Goal: Find specific page/section: Find specific page/section

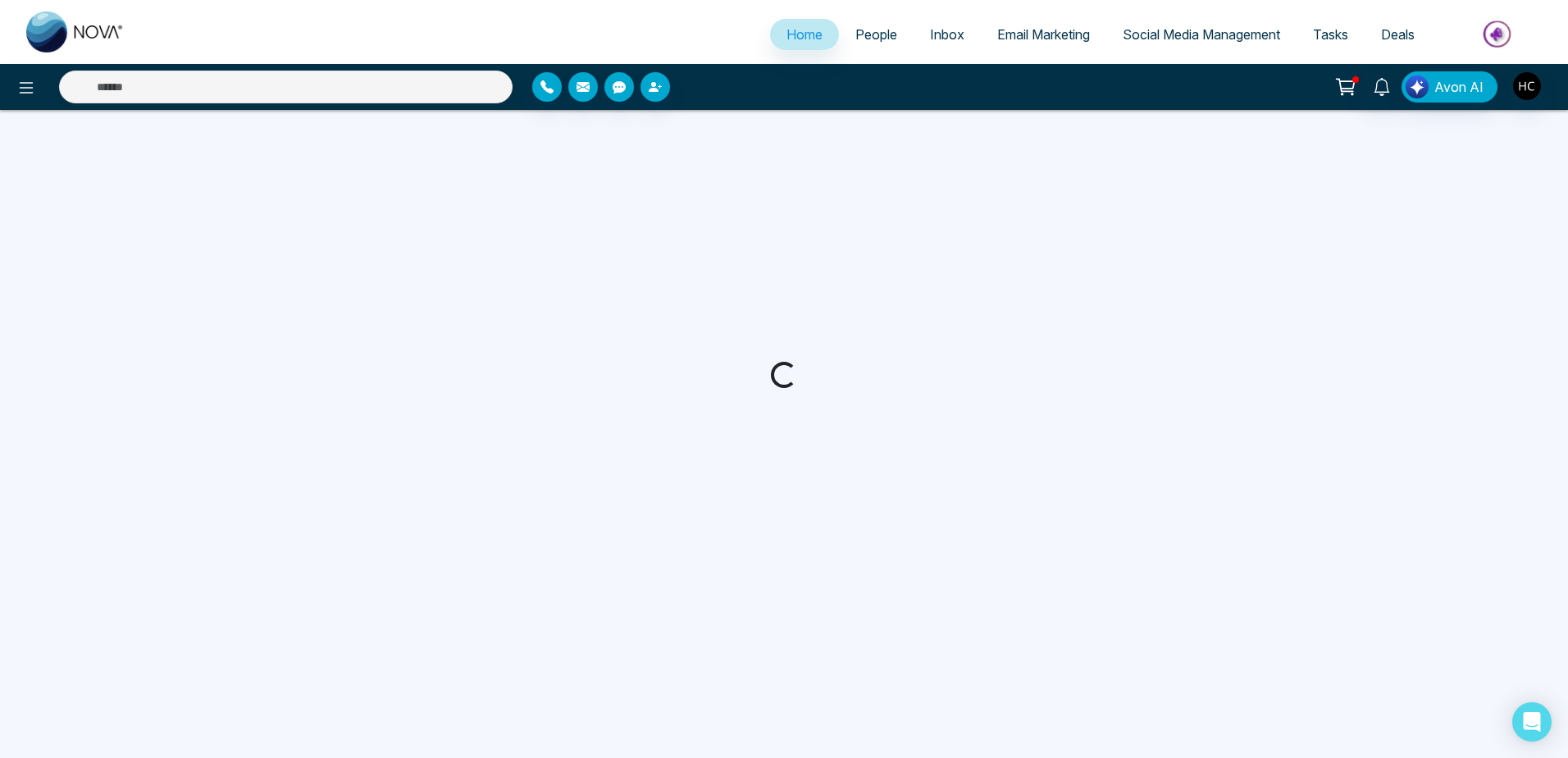
click at [866, 39] on span "People" at bounding box center [876, 34] width 41 height 16
select select "*"
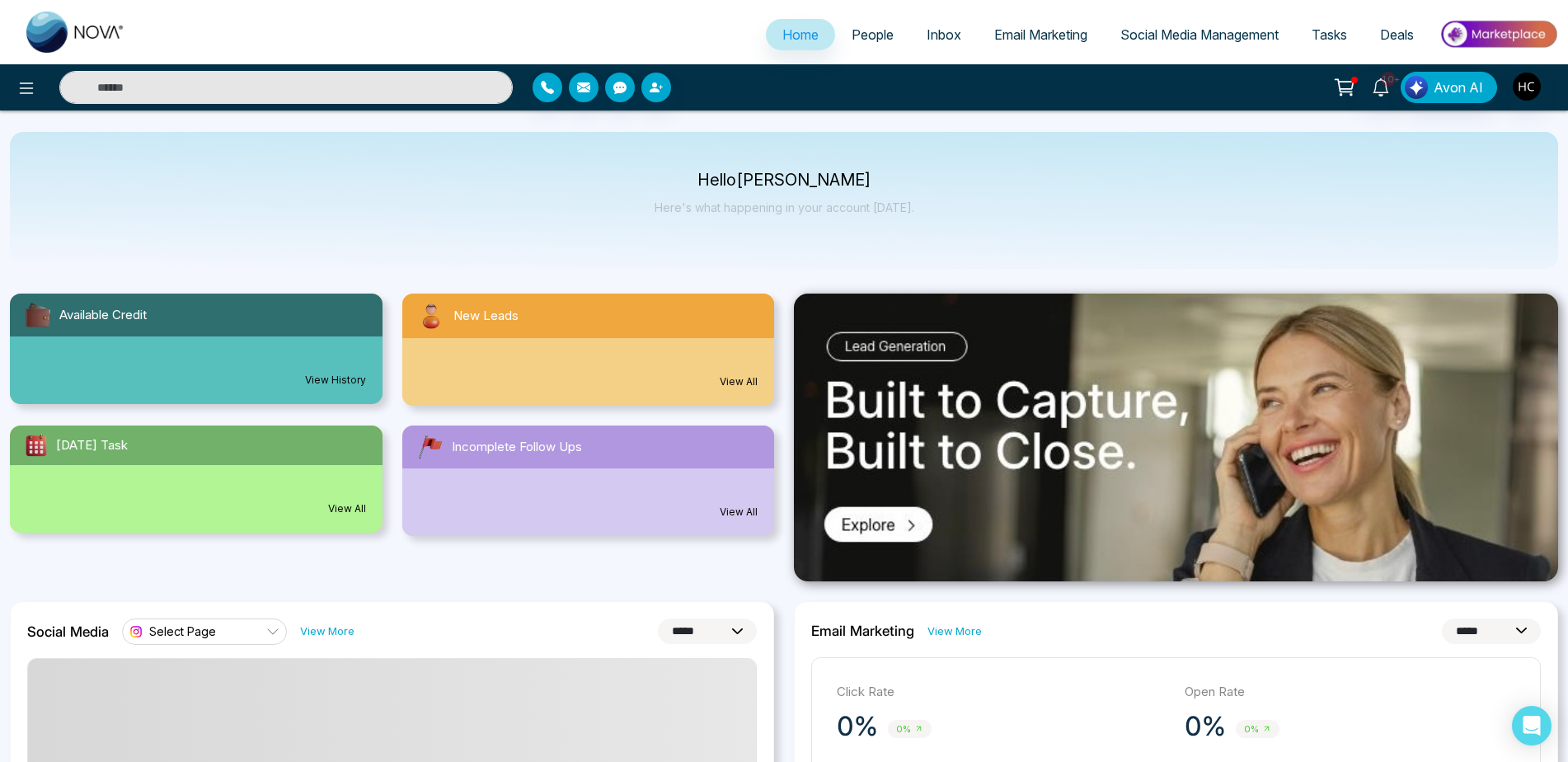
click at [421, 91] on input "text" at bounding box center [285, 88] width 453 height 33
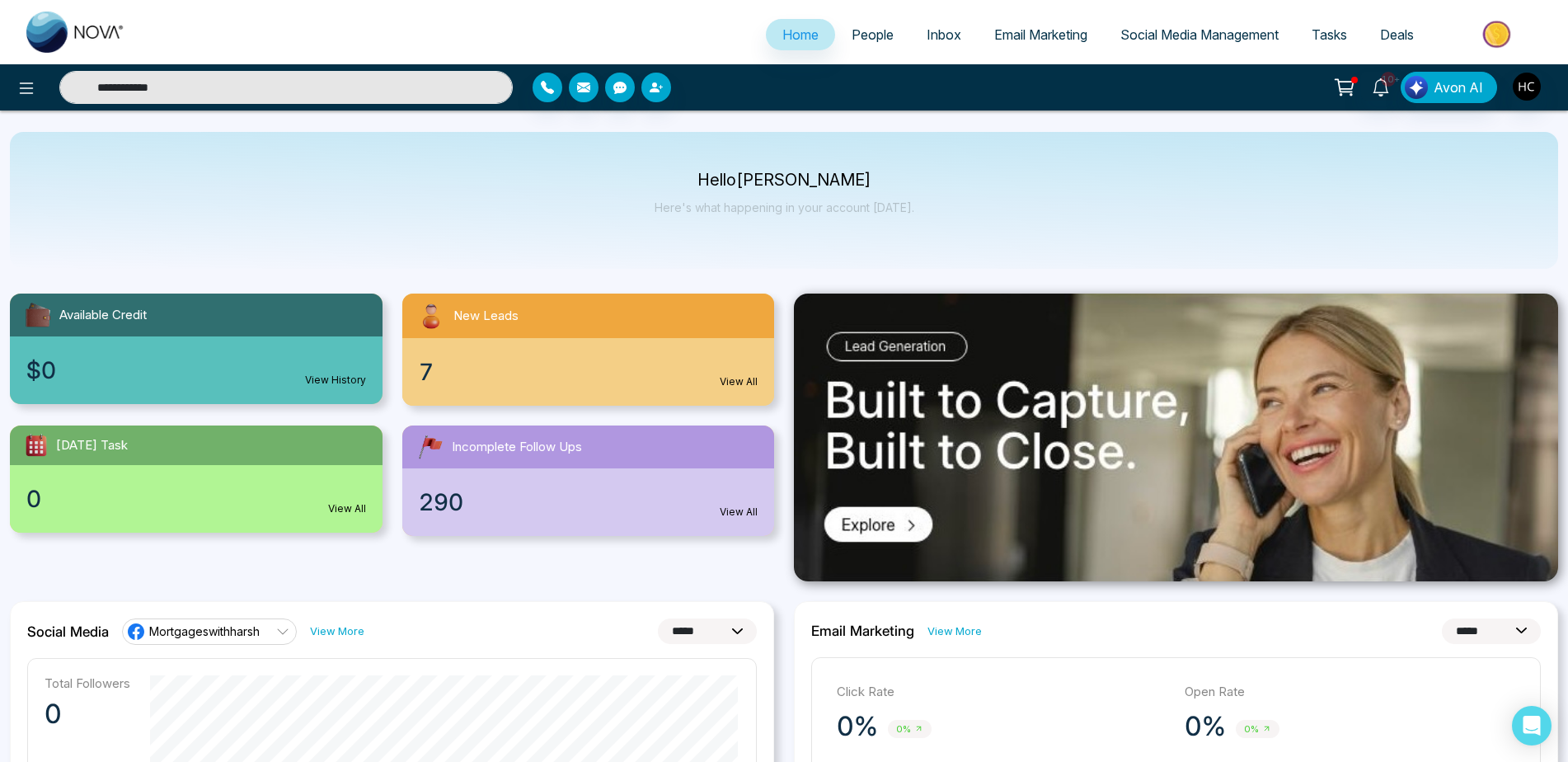
type input "**********"
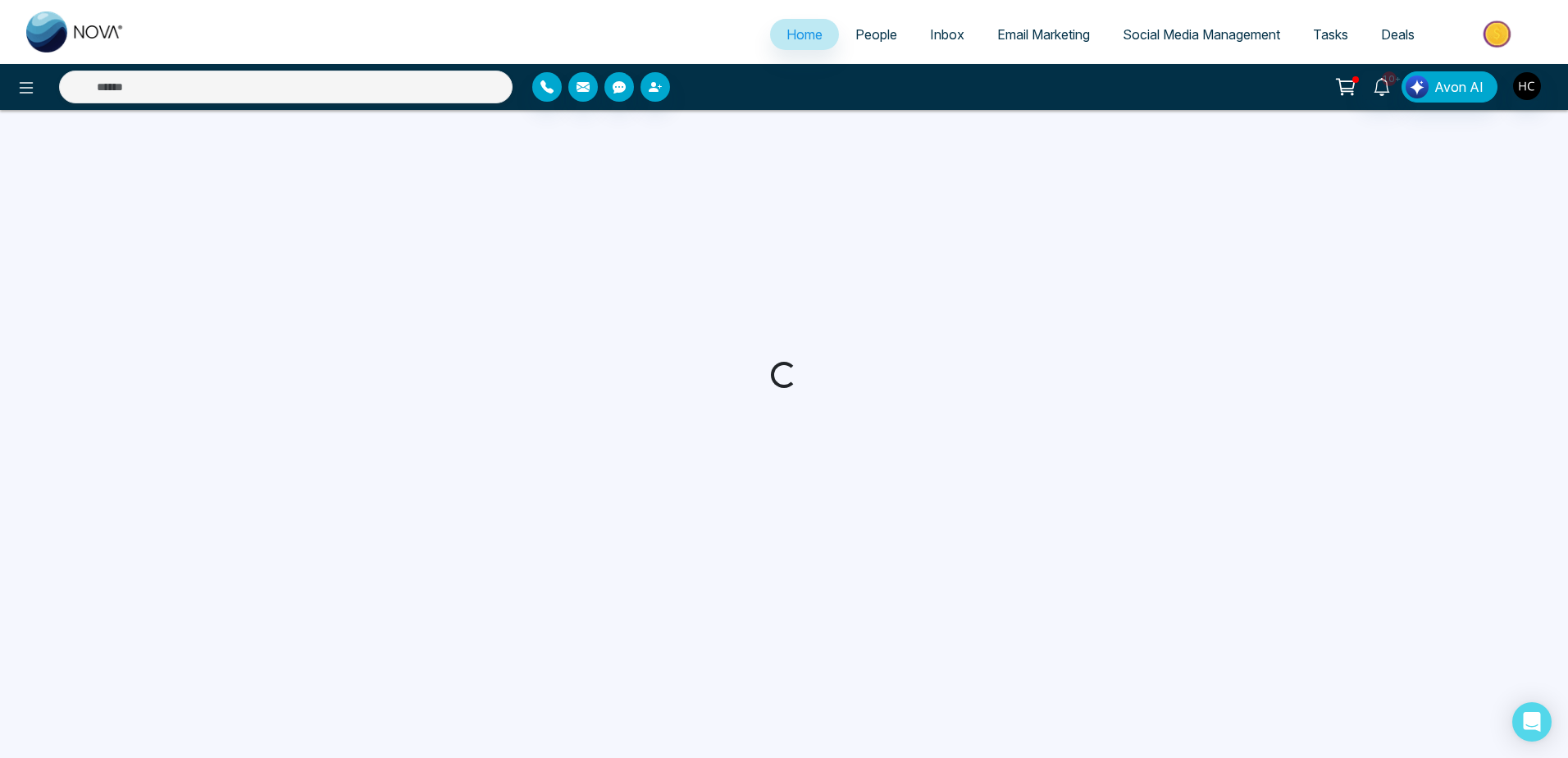
select select "*"
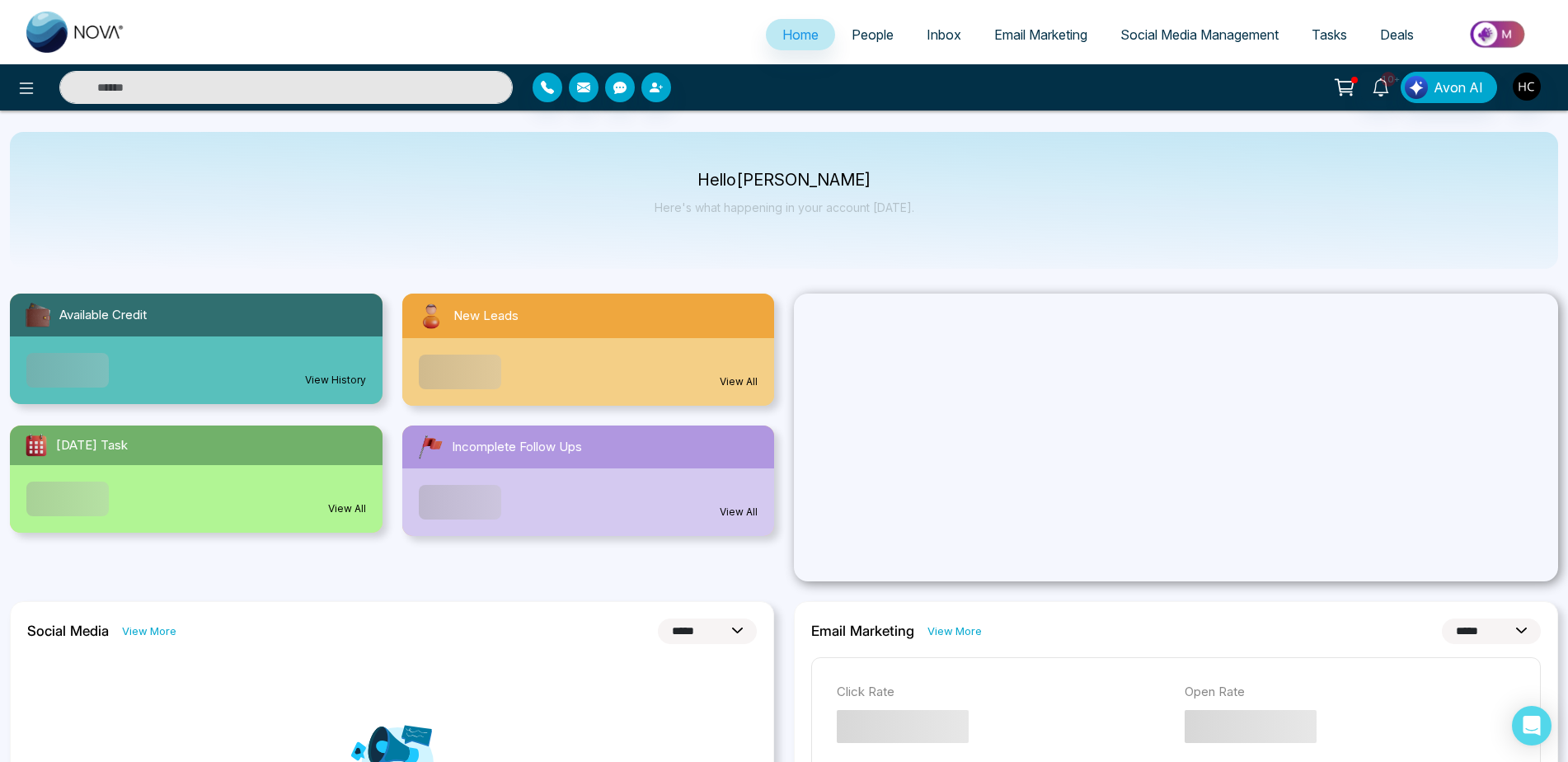
click at [393, 90] on input "text" at bounding box center [285, 88] width 453 height 33
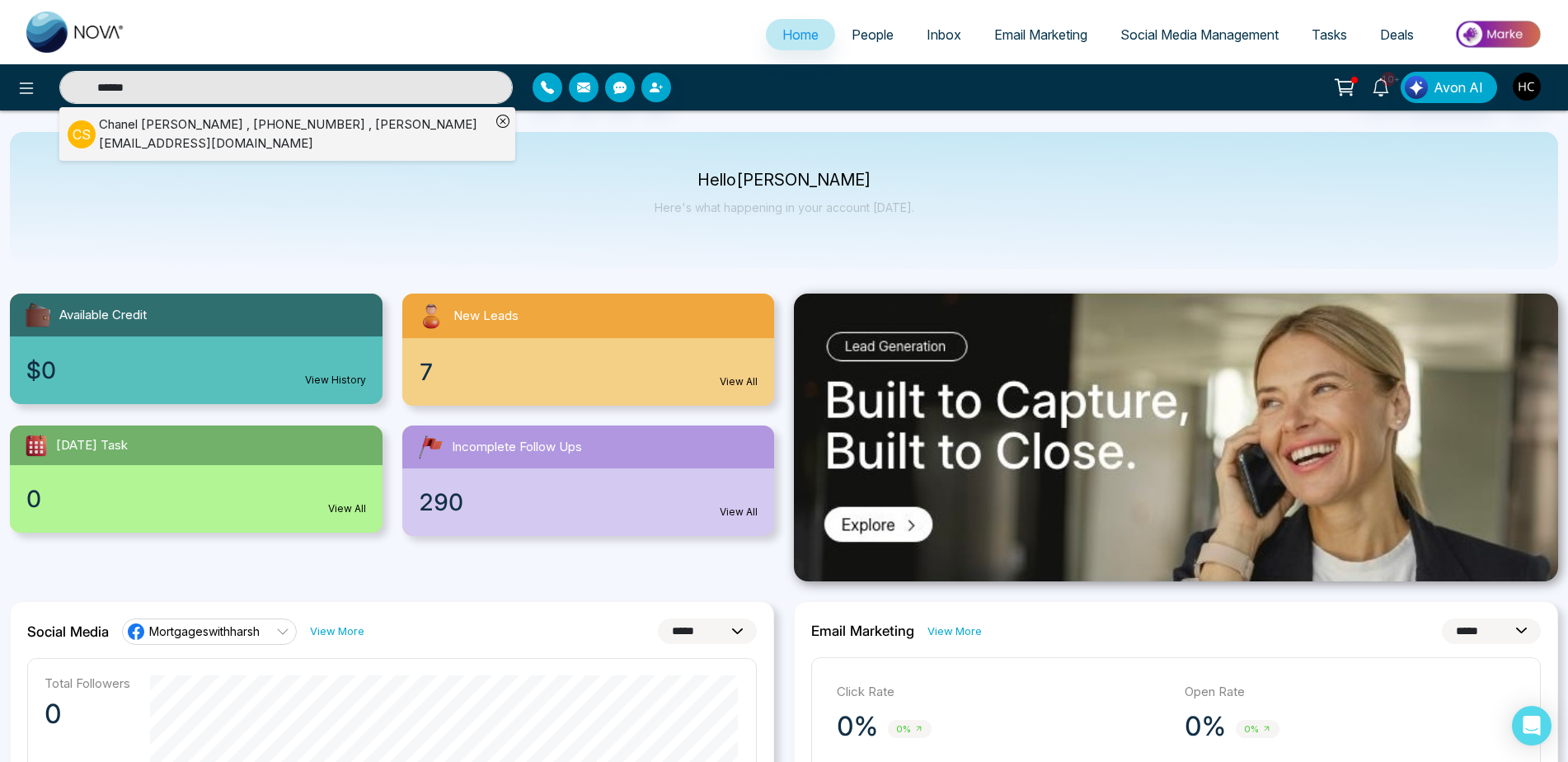
type input "******"
click at [291, 135] on div "[PERSON_NAME] , [PHONE_NUMBER] , [PERSON_NAME][EMAIL_ADDRESS][DOMAIN_NAME]" at bounding box center [294, 134] width 391 height 37
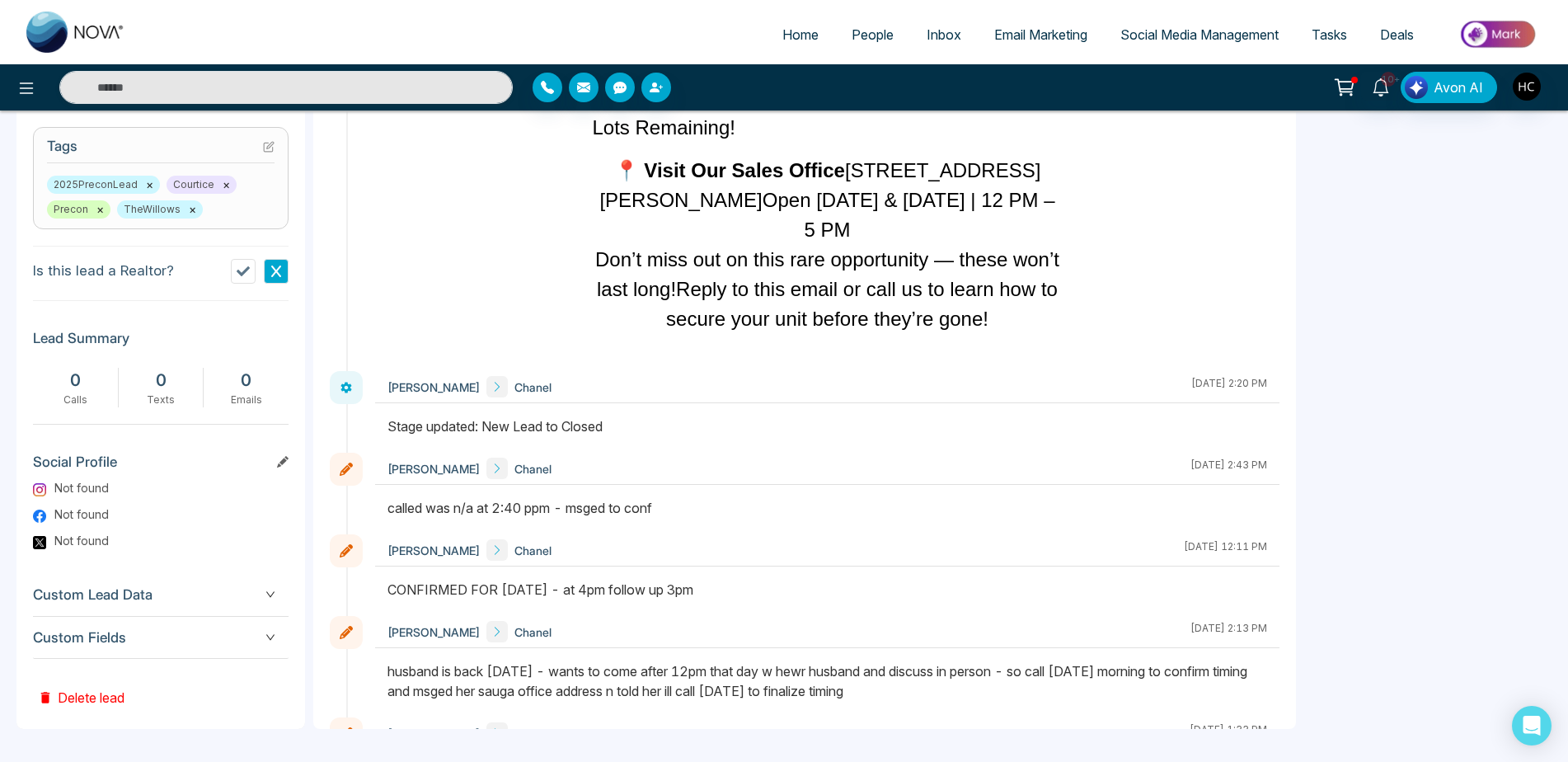
scroll to position [6466, 0]
click at [788, 43] on link "Home" at bounding box center [800, 35] width 69 height 31
select select "*"
